Goal: Navigation & Orientation: Find specific page/section

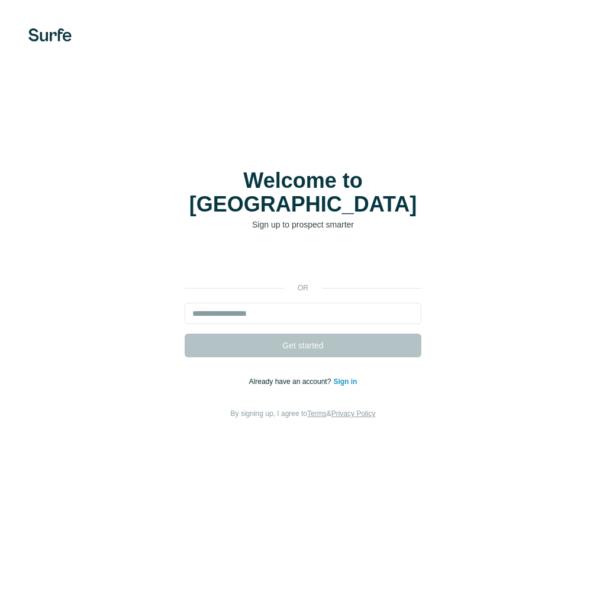
drag, startPoint x: 0, startPoint y: 0, endPoint x: 350, endPoint y: 371, distance: 510.2
click at [350, 377] on link "Sign in" at bounding box center [345, 381] width 24 height 8
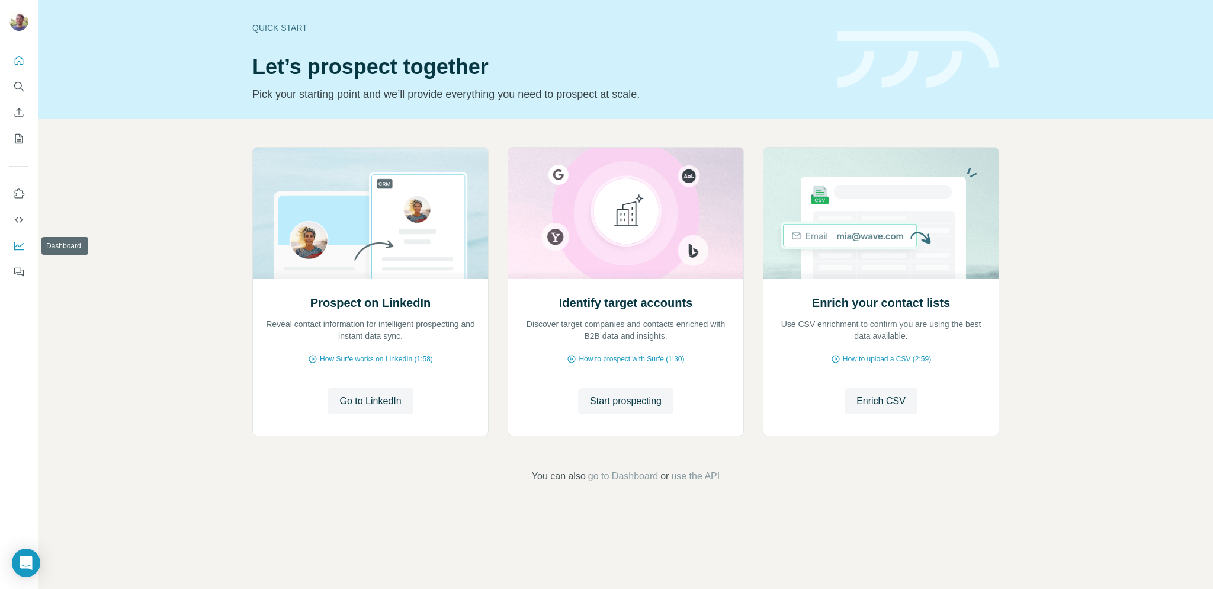
click at [19, 250] on icon "Dashboard" at bounding box center [19, 246] width 12 height 12
click at [17, 61] on icon "Quick start" at bounding box center [19, 60] width 12 height 12
click at [612, 480] on span "go to Dashboard" at bounding box center [623, 476] width 70 height 14
